Goal: Task Accomplishment & Management: Manage account settings

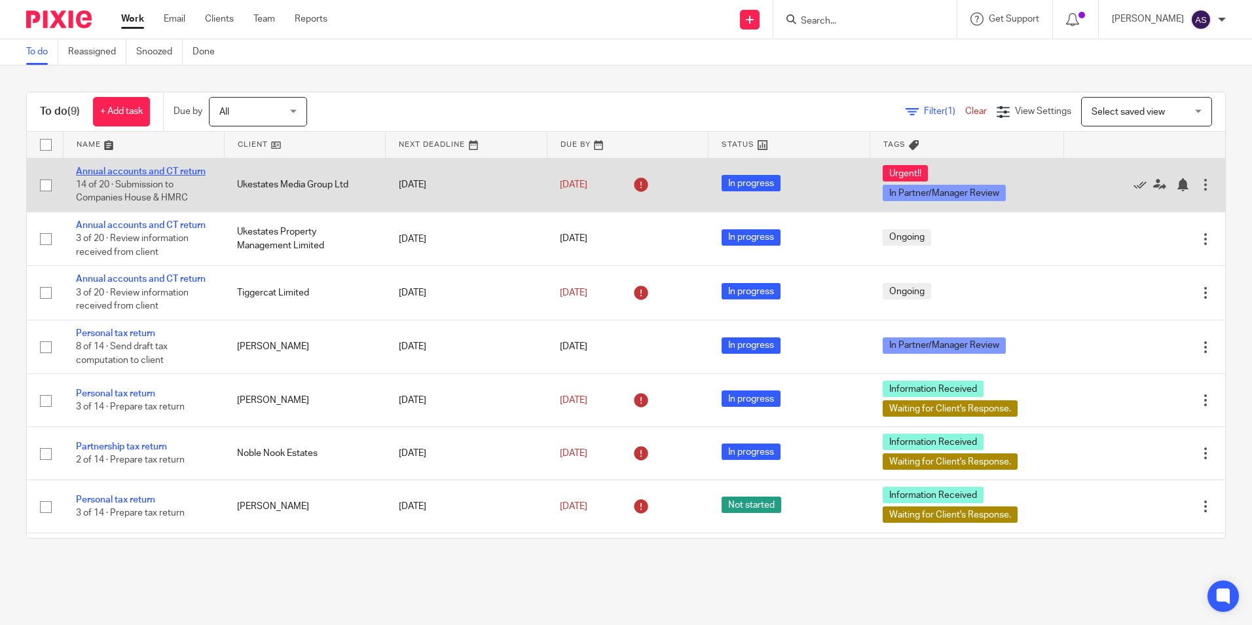
click at [157, 168] on link "Annual accounts and CT return" at bounding box center [141, 171] width 130 height 9
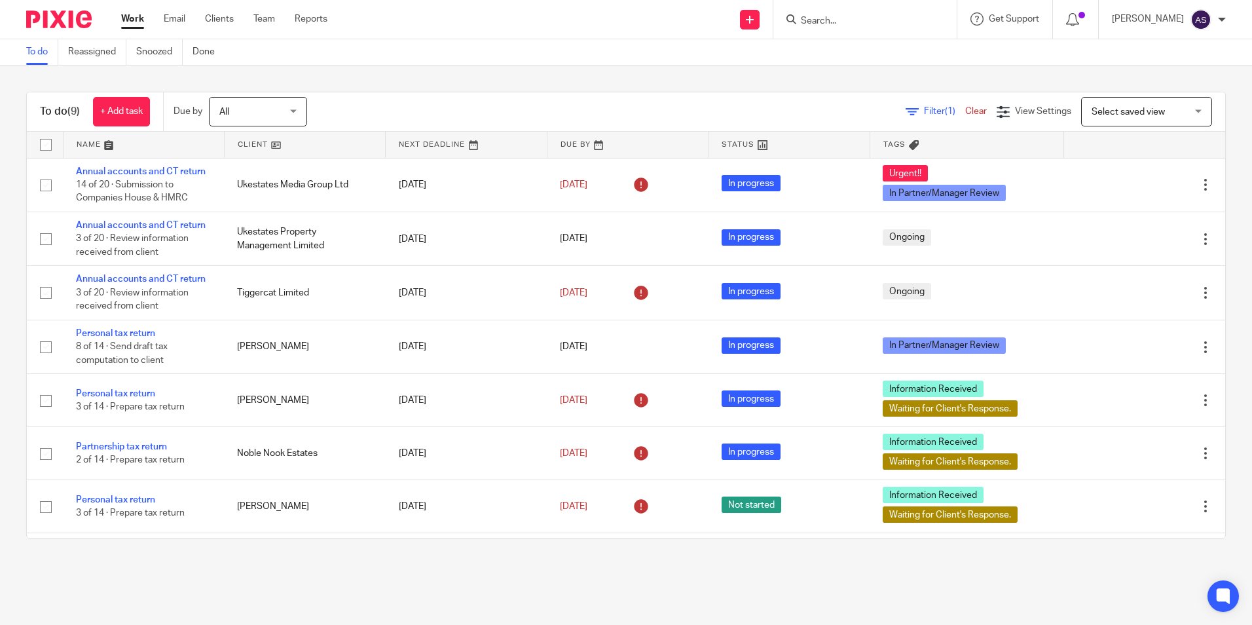
click at [842, 32] on div at bounding box center [865, 19] width 183 height 39
click at [838, 20] on input "Search" at bounding box center [859, 22] width 118 height 12
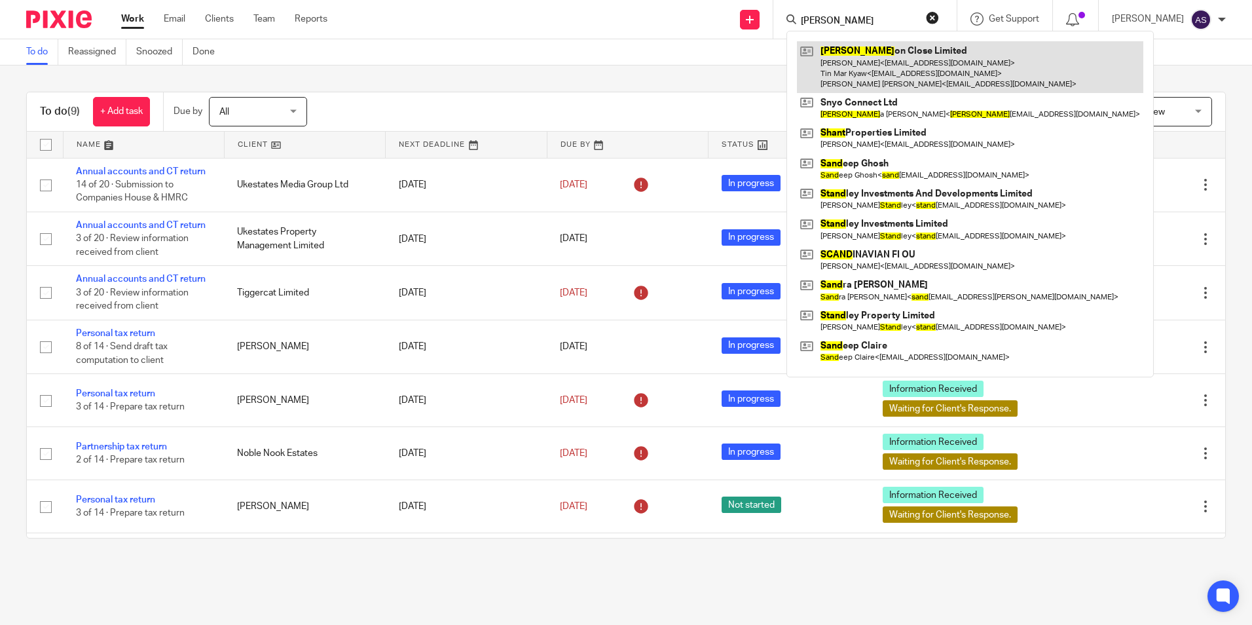
type input "shand"
click at [884, 77] on link at bounding box center [970, 67] width 347 height 52
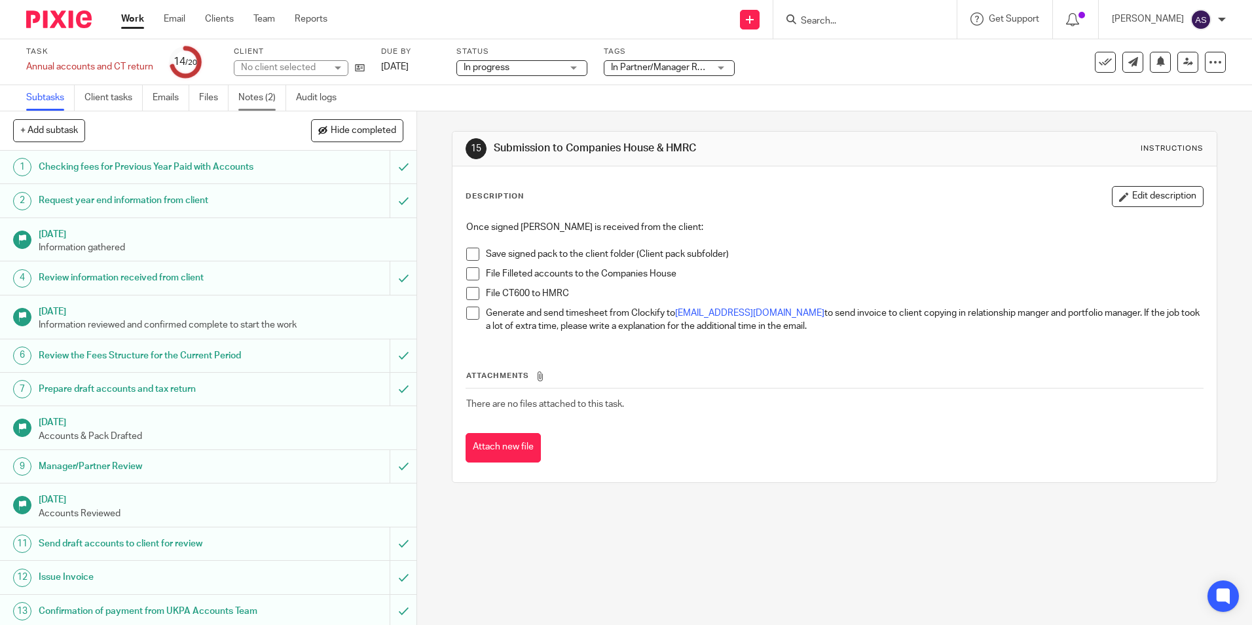
click at [260, 92] on link "Notes (2)" at bounding box center [262, 98] width 48 height 26
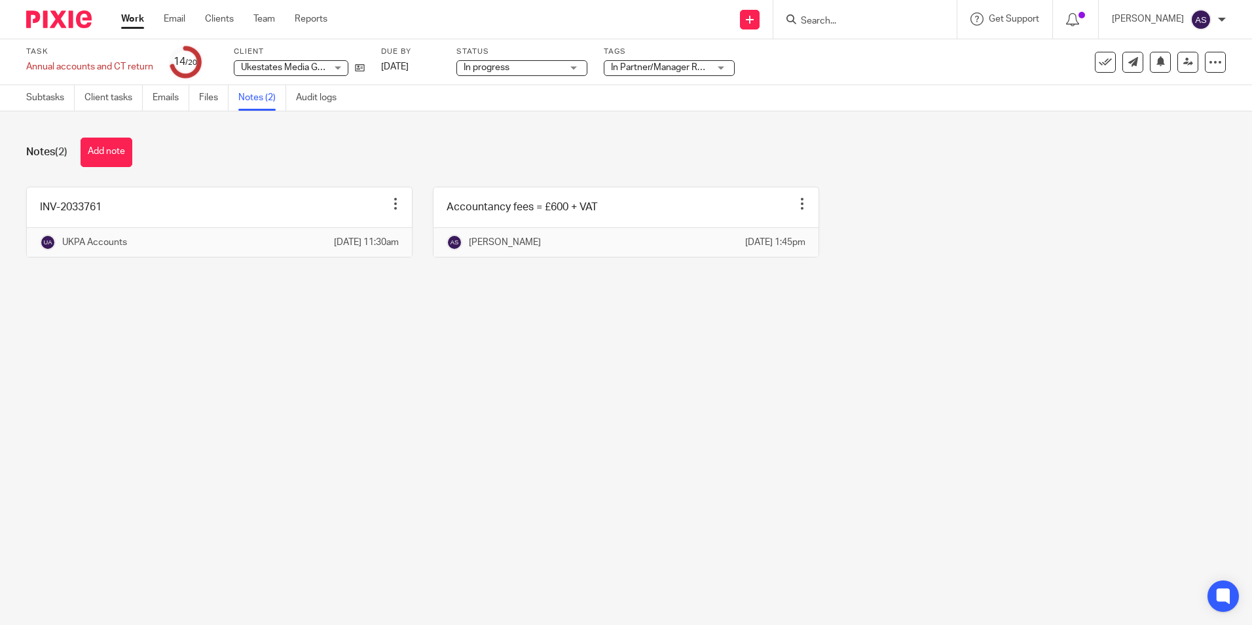
drag, startPoint x: 162, startPoint y: 378, endPoint x: 151, endPoint y: 346, distance: 34.0
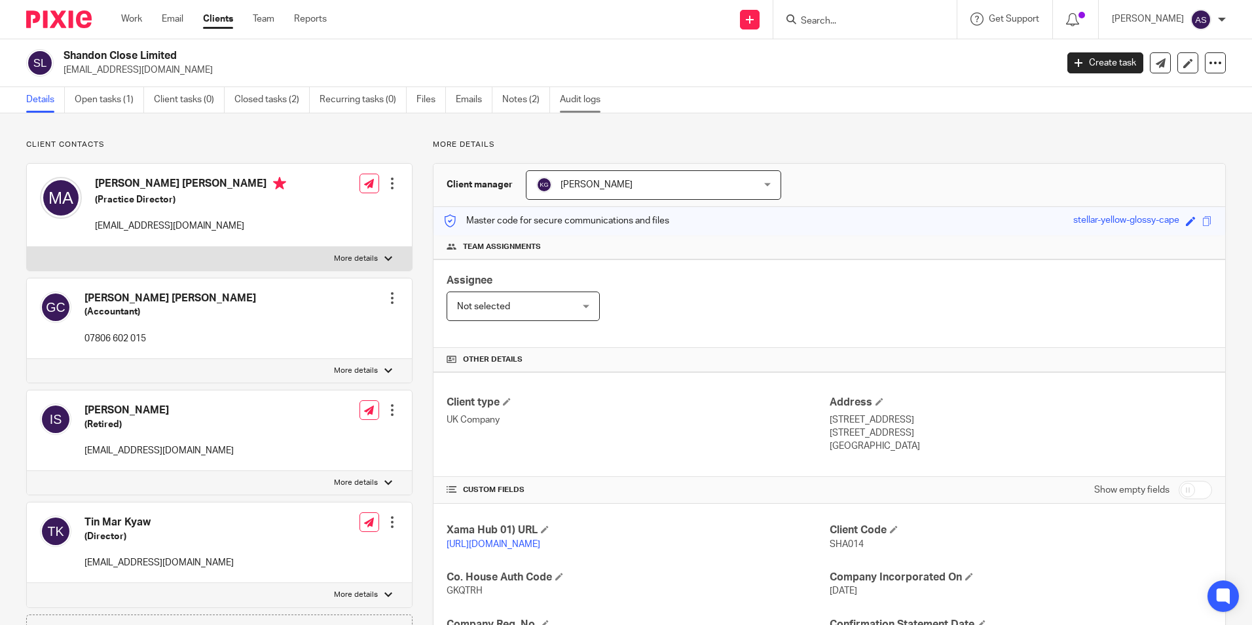
click at [565, 107] on link "Audit logs" at bounding box center [585, 100] width 50 height 26
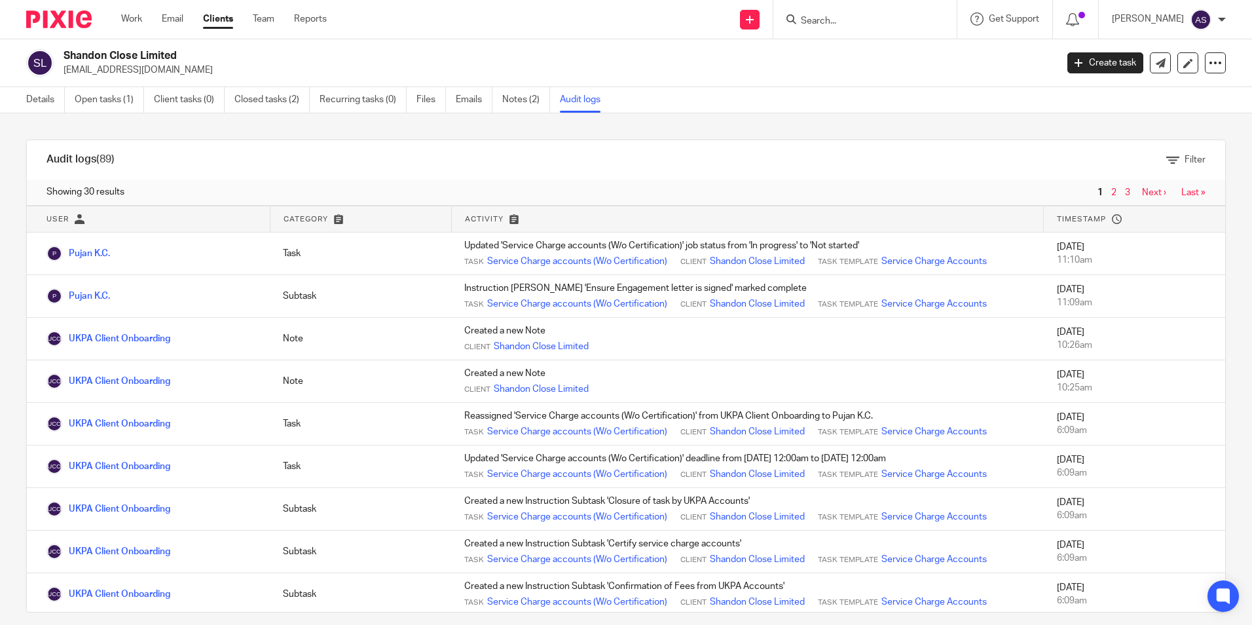
click at [60, 16] on img at bounding box center [59, 19] width 66 height 18
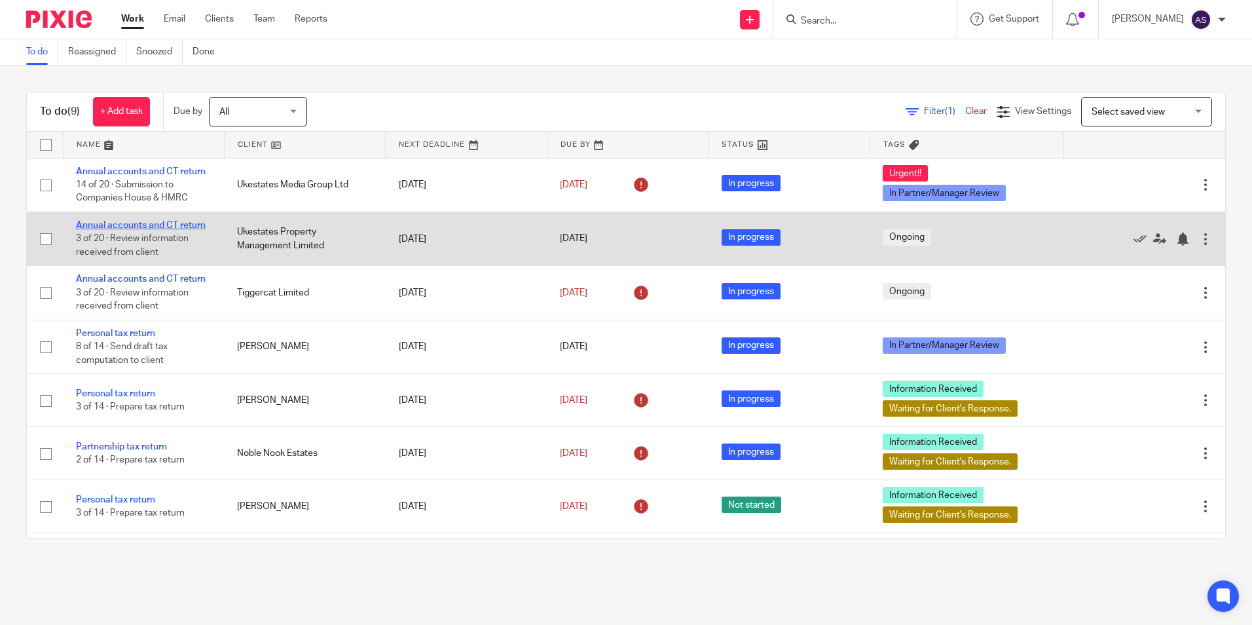
click at [112, 225] on link "Annual accounts and CT return" at bounding box center [141, 225] width 130 height 9
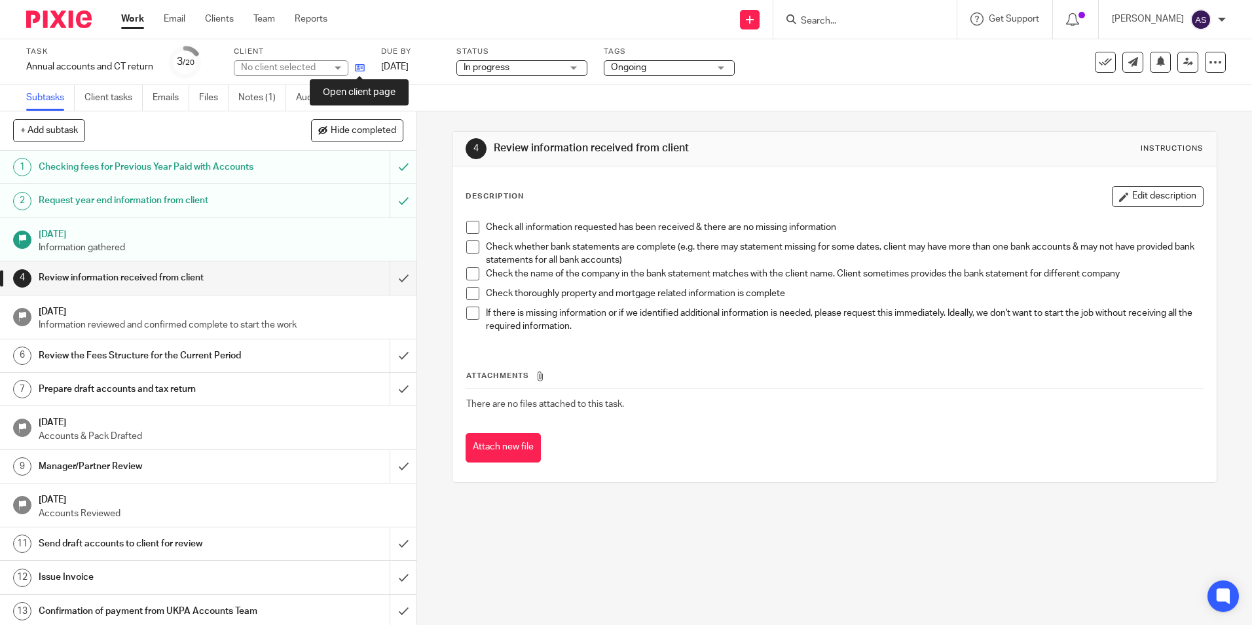
click at [364, 66] on icon at bounding box center [360, 68] width 10 height 10
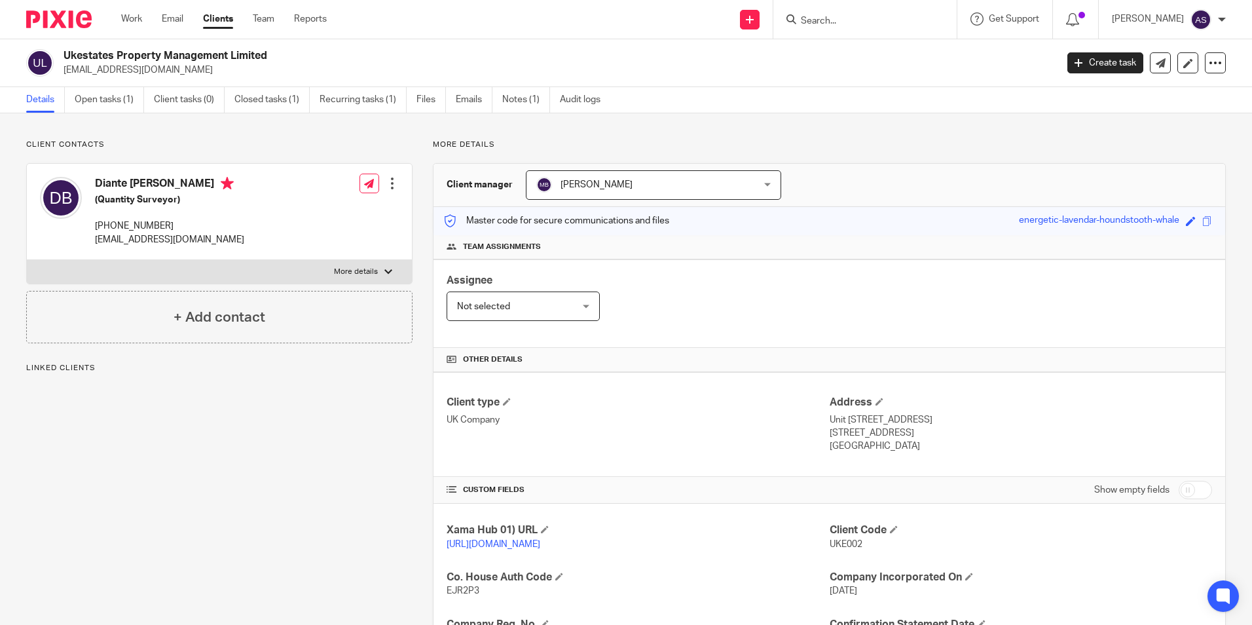
scroll to position [221, 0]
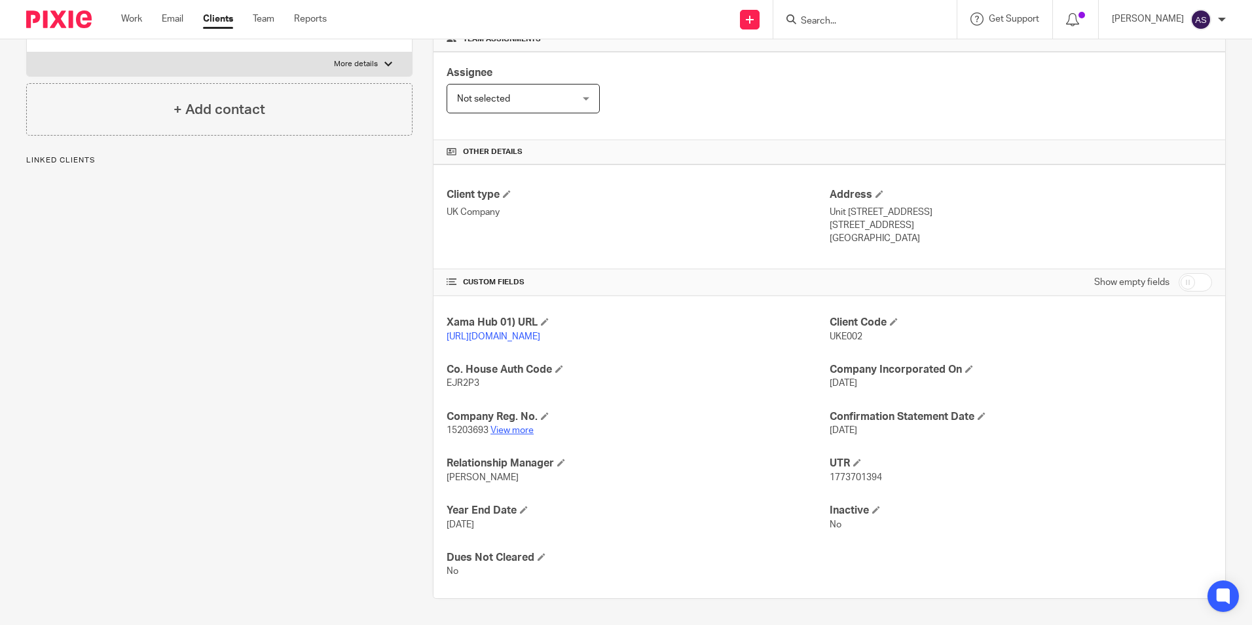
click at [525, 429] on link "View more" at bounding box center [512, 430] width 43 height 9
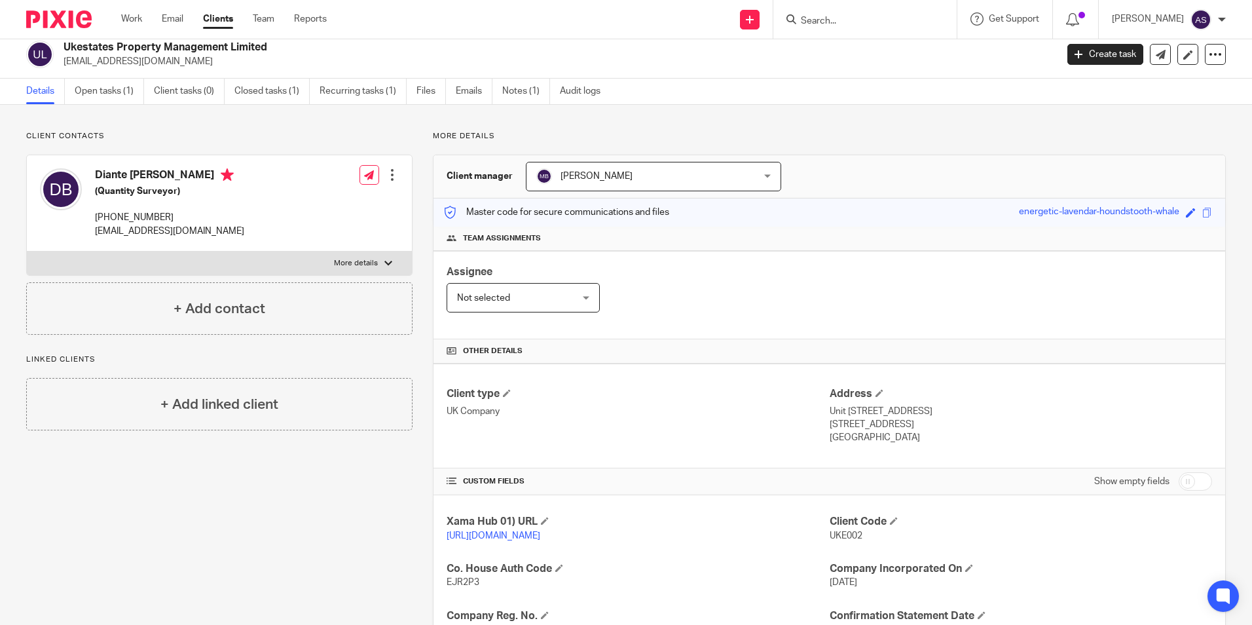
scroll to position [0, 0]
